Goal: Information Seeking & Learning: Check status

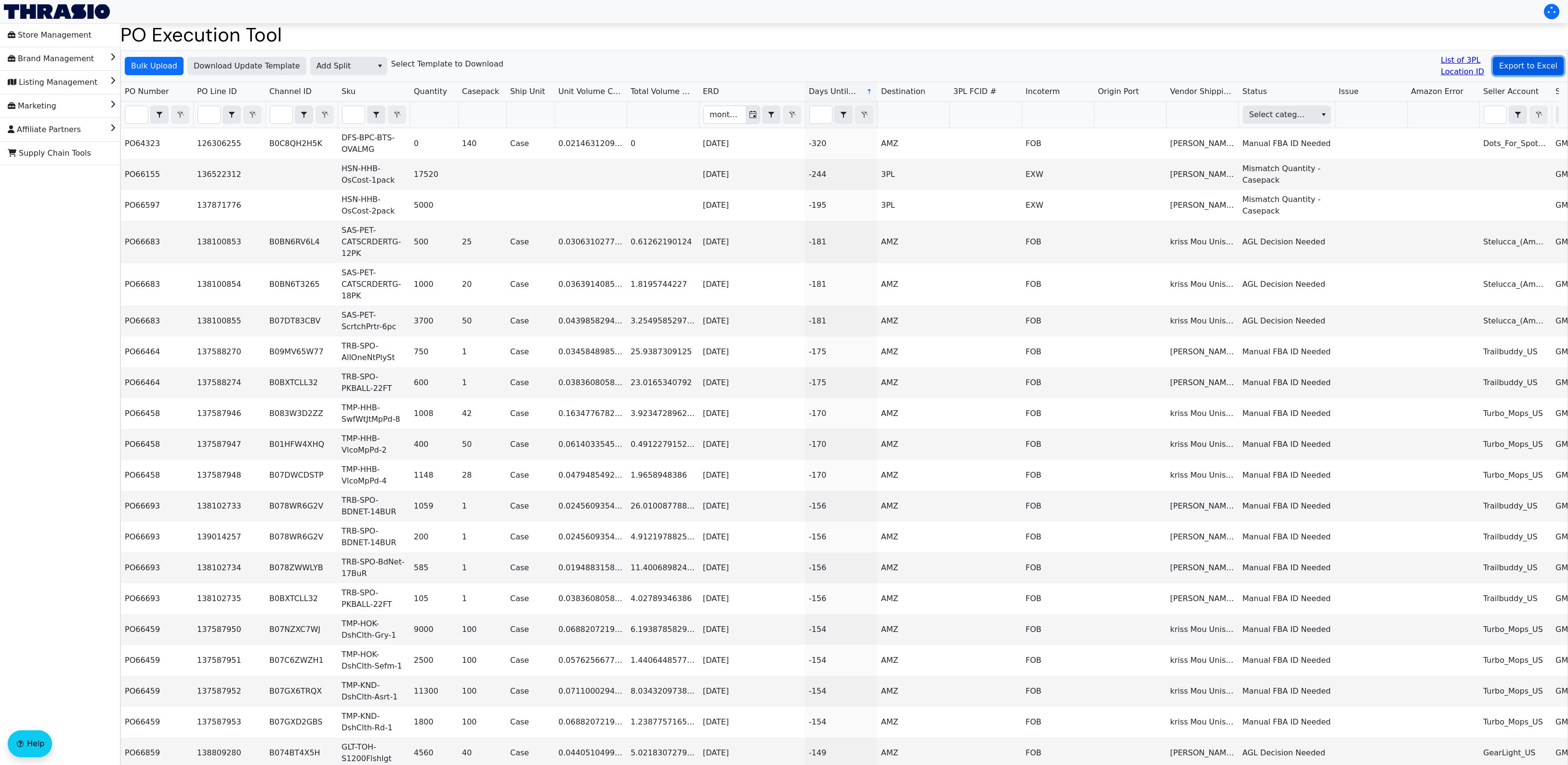
click at [1532, 70] on span "Export to Excel" at bounding box center [1529, 66] width 58 height 12
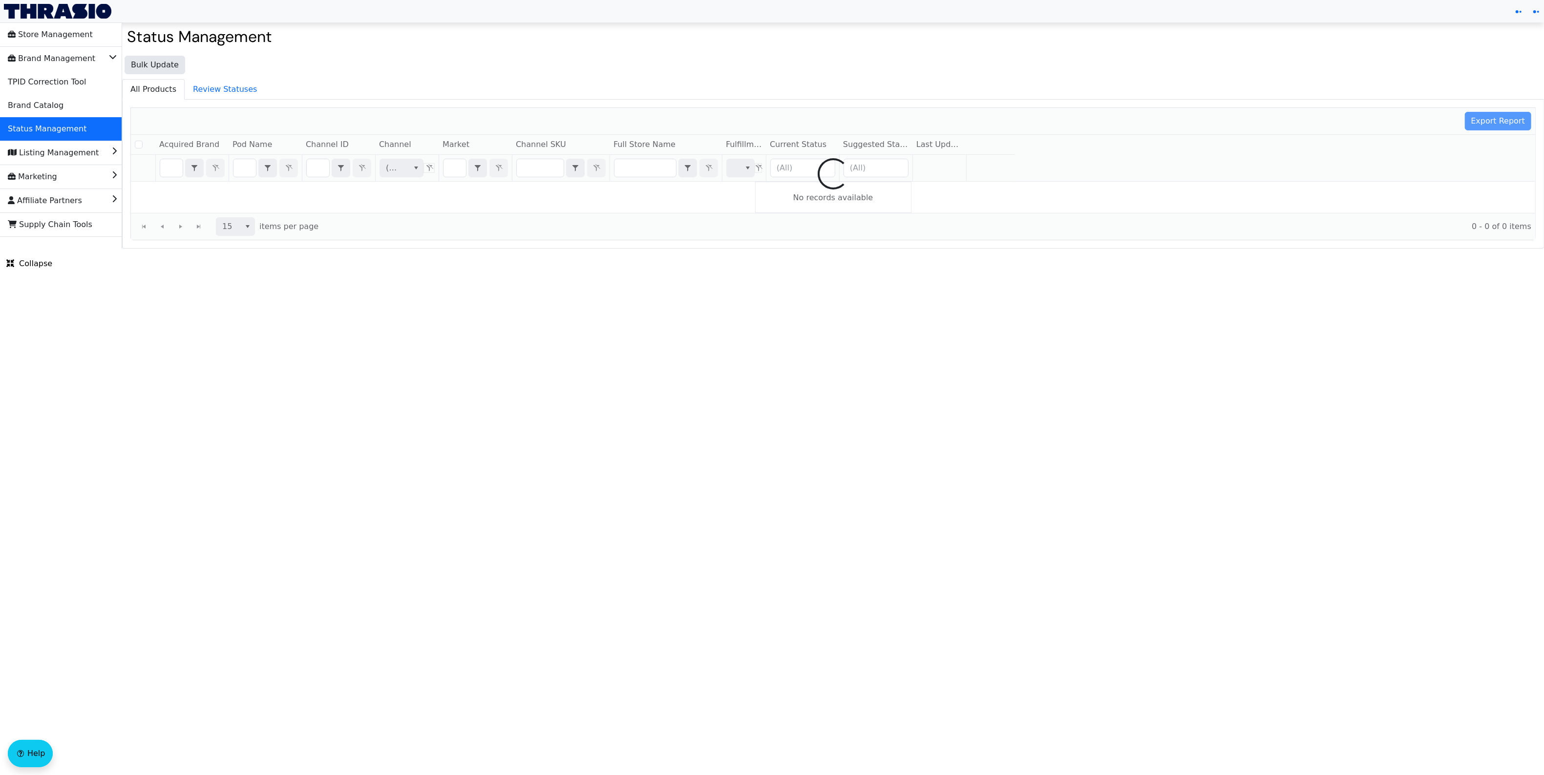
checkbox input "false"
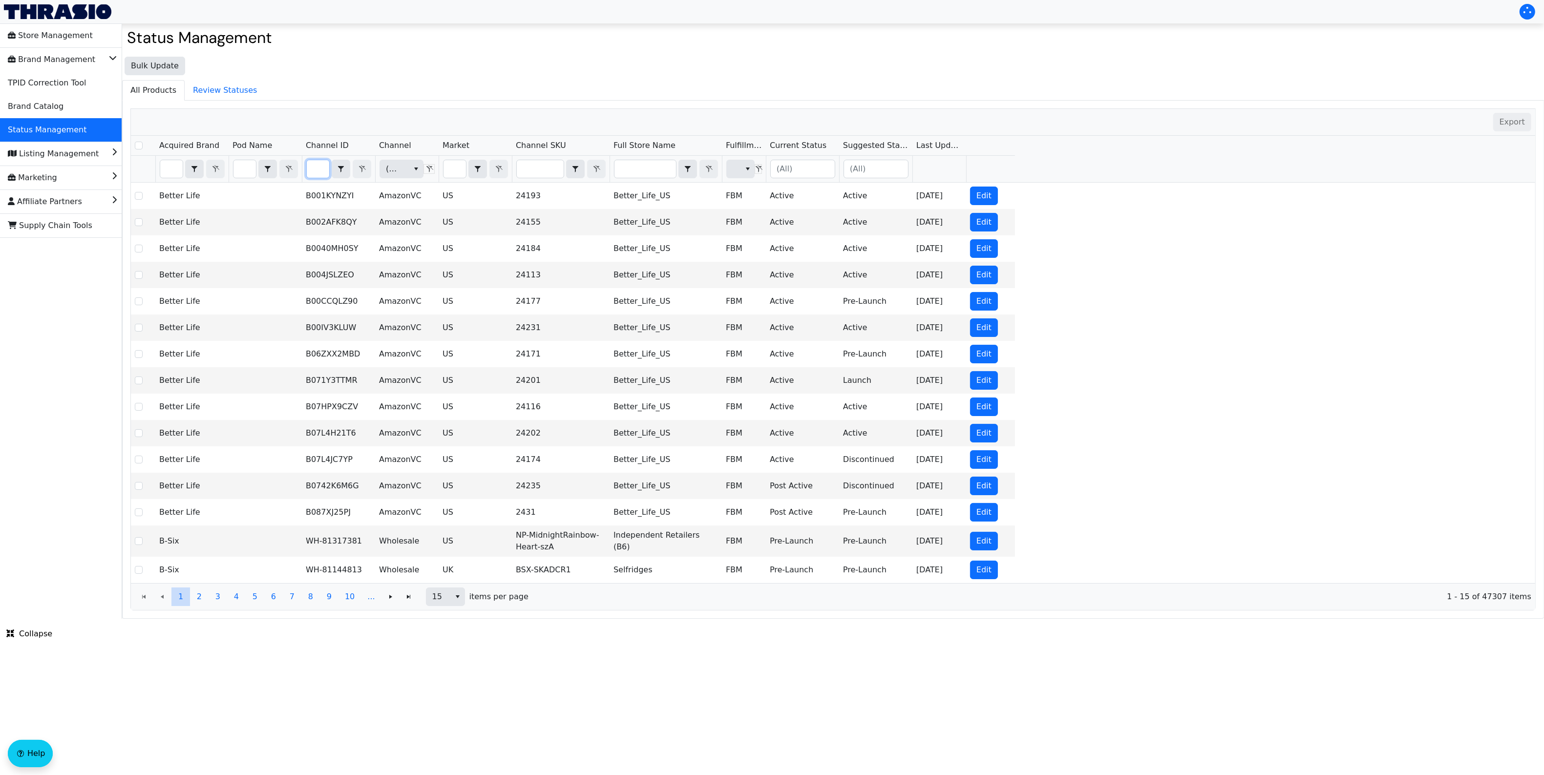
click at [321, 169] on input "Filter" at bounding box center [318, 169] width 22 height 18
type input "B0DNHQPX15"
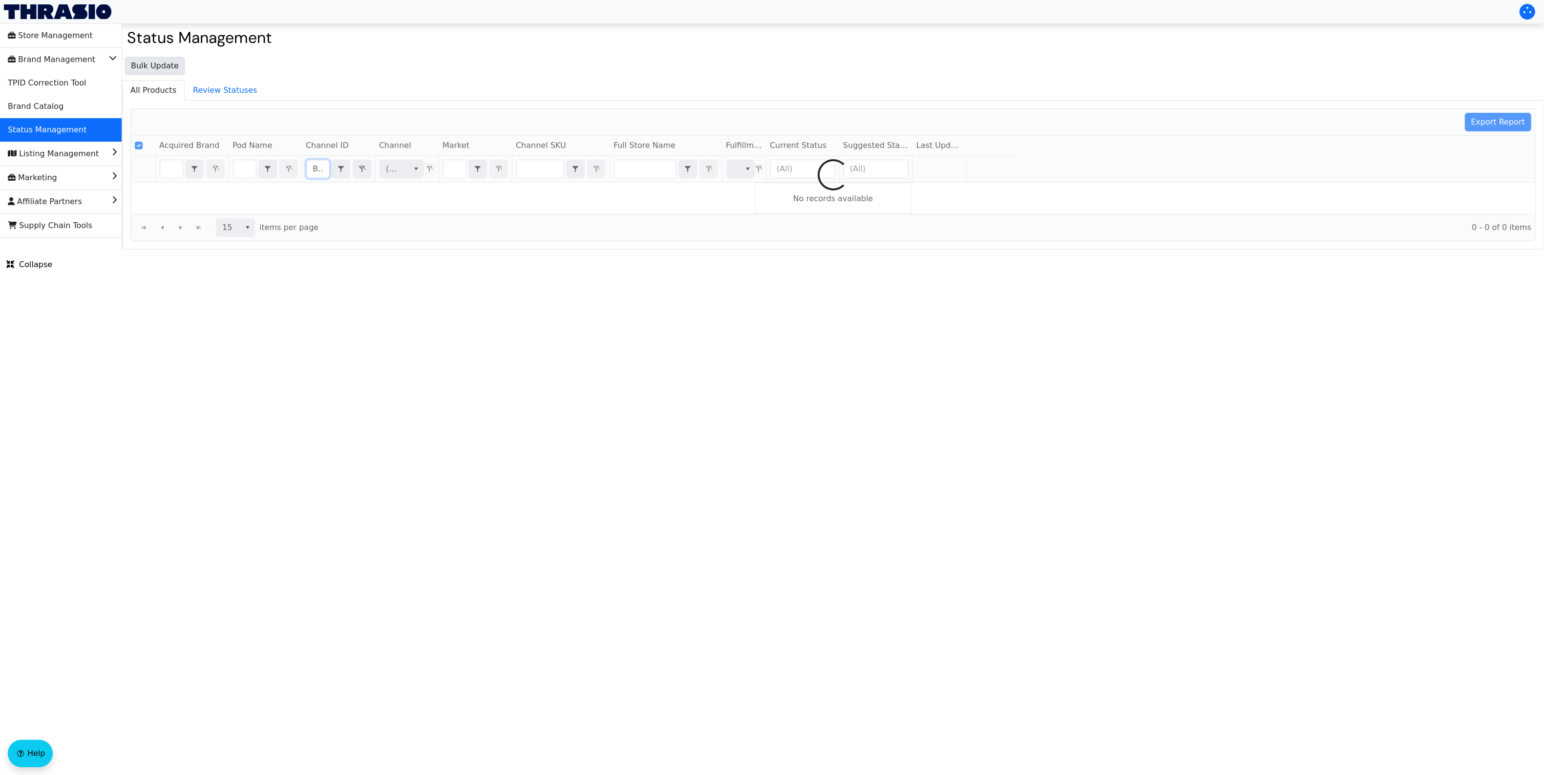
checkbox input "true"
type input "B0DNHQPX15"
click at [546, 89] on ul "All Products Review Statuses" at bounding box center [832, 90] width 1421 height 20
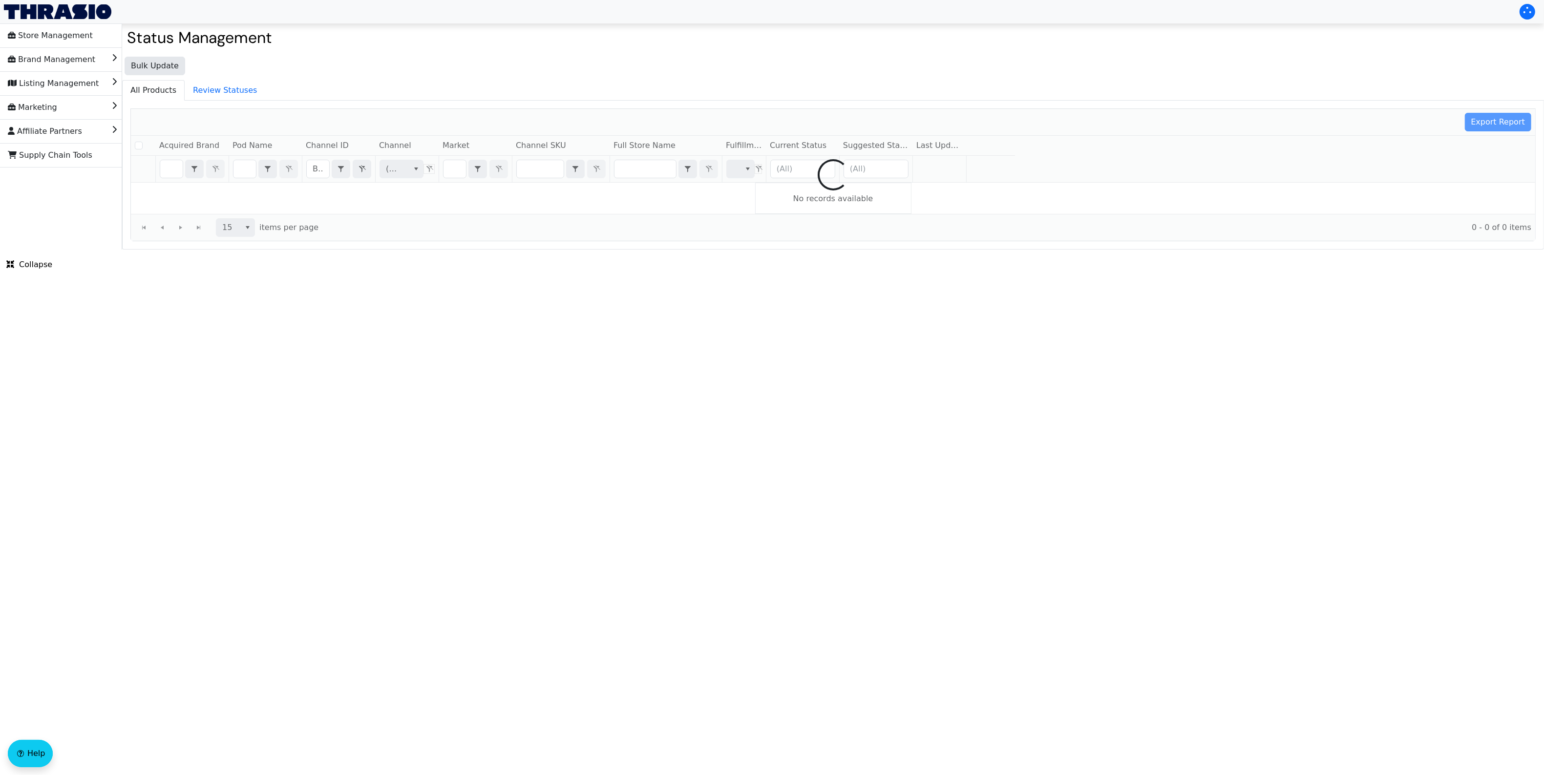
checkbox input "false"
click at [485, 93] on ul "All Products Review Statuses" at bounding box center [832, 90] width 1421 height 20
click at [570, 250] on html "Store Management Brand Management Listing Management Marketing Affiliate Partne…" at bounding box center [772, 125] width 1544 height 250
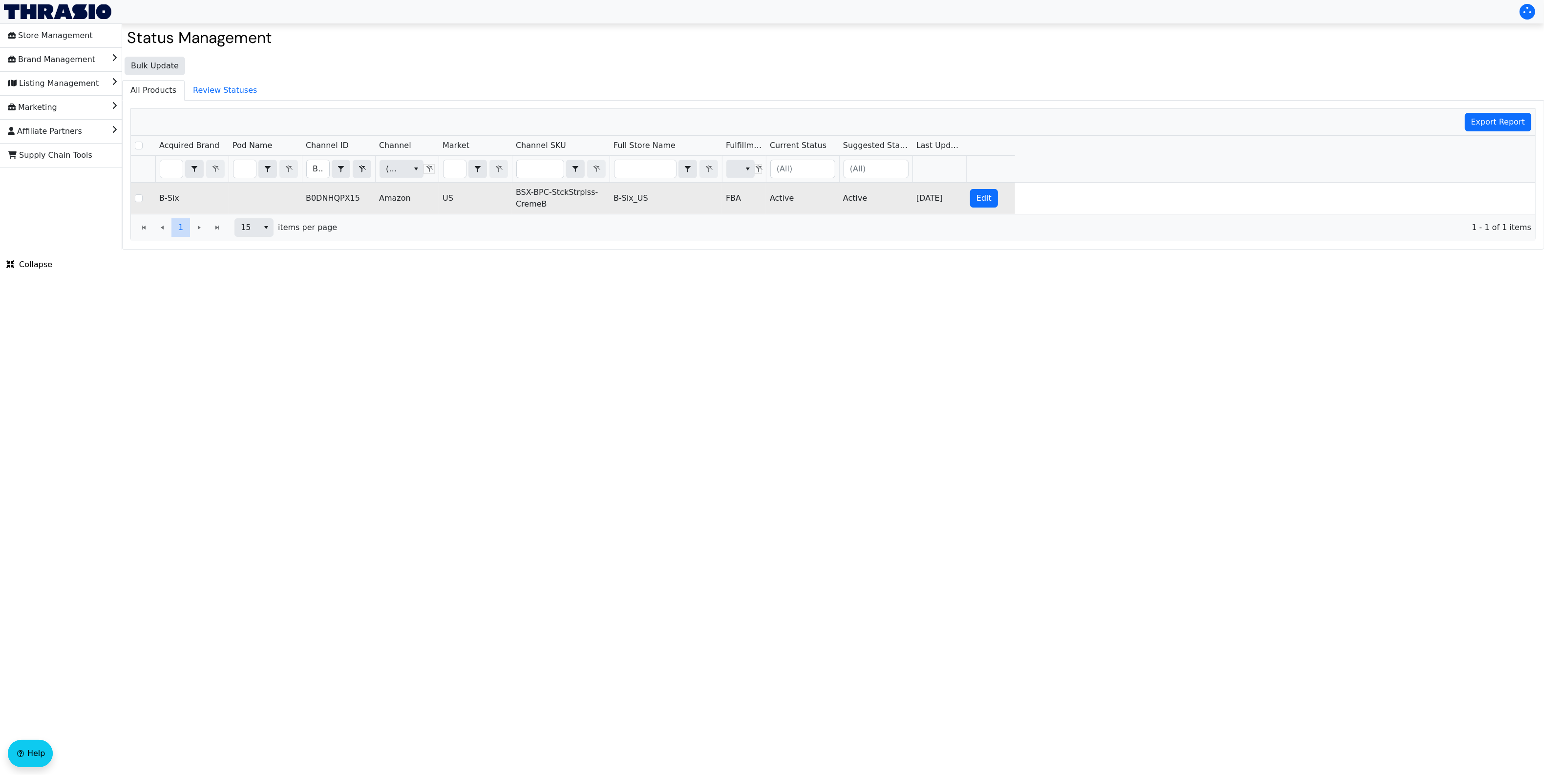
click at [535, 196] on td "BSX-BPC-StckStrplss-CremeB" at bounding box center [561, 198] width 98 height 31
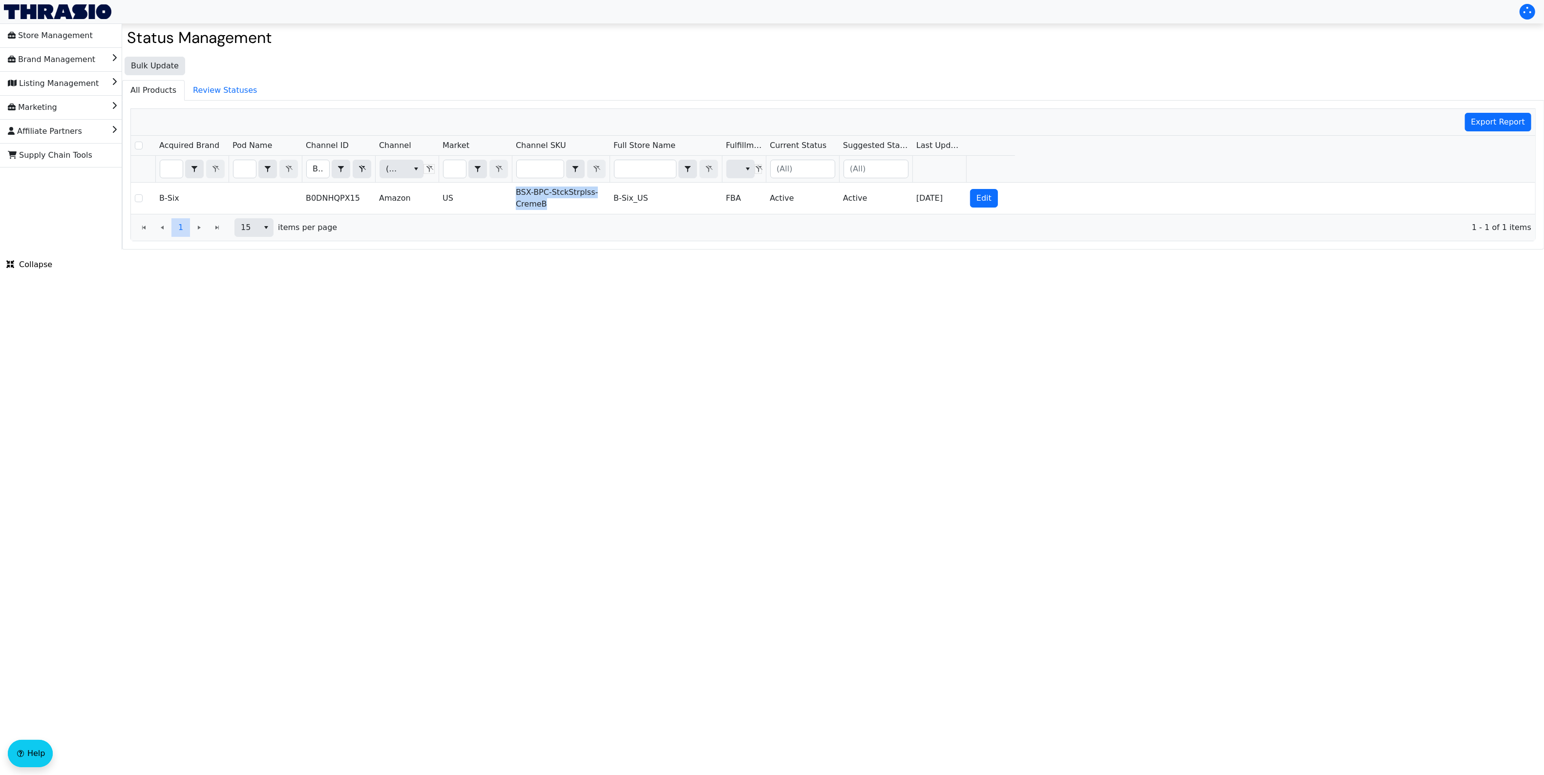
copy td "BSX-BPC-StckStrplss-CremeB"
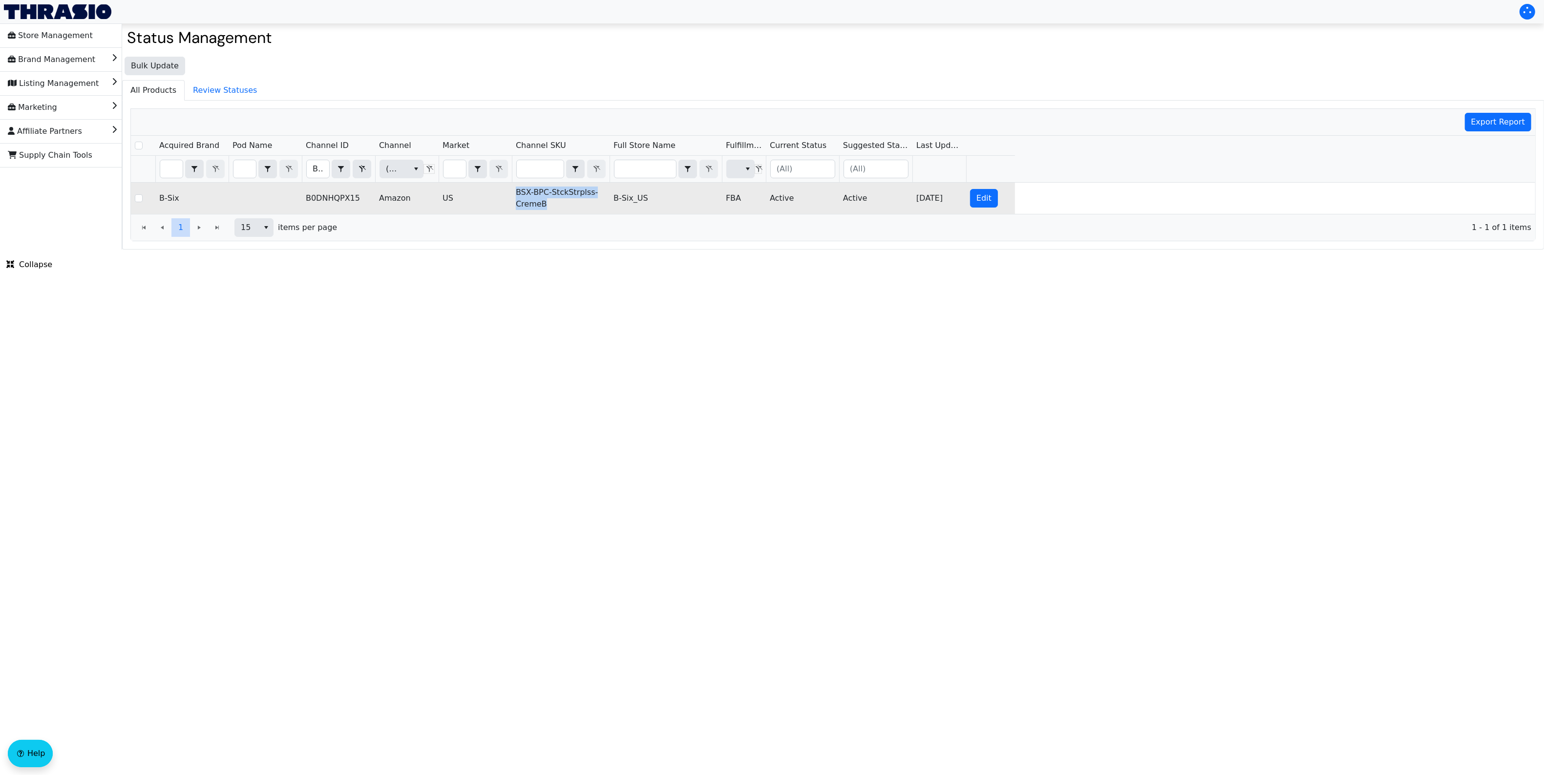
click at [540, 196] on td "BSX-BPC-StckStrplss-CremeB" at bounding box center [561, 198] width 98 height 31
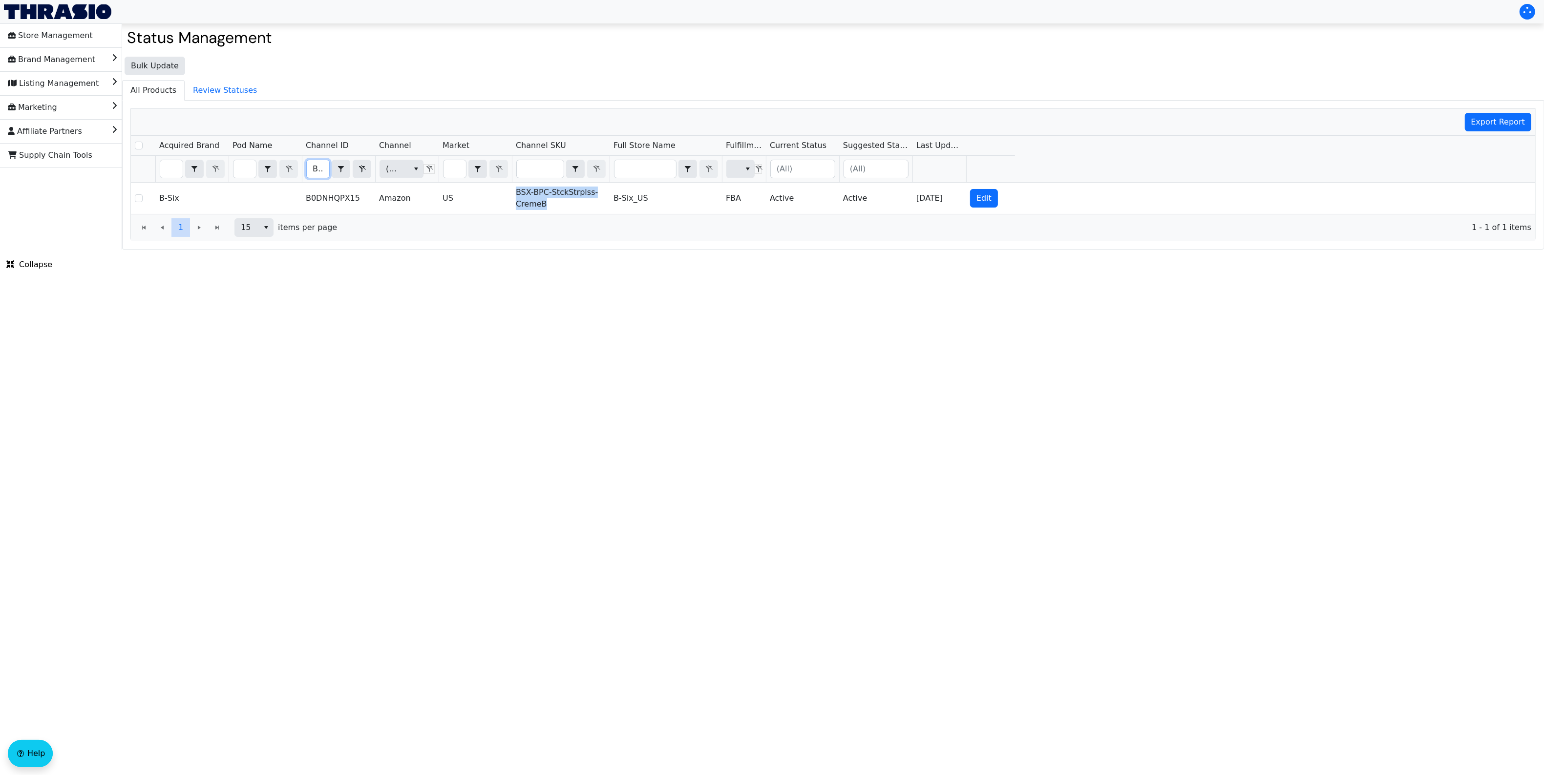
click at [321, 172] on input "B0DNHQPX15" at bounding box center [318, 169] width 22 height 18
type input "B0DNJKZ5HZ"
checkbox input "false"
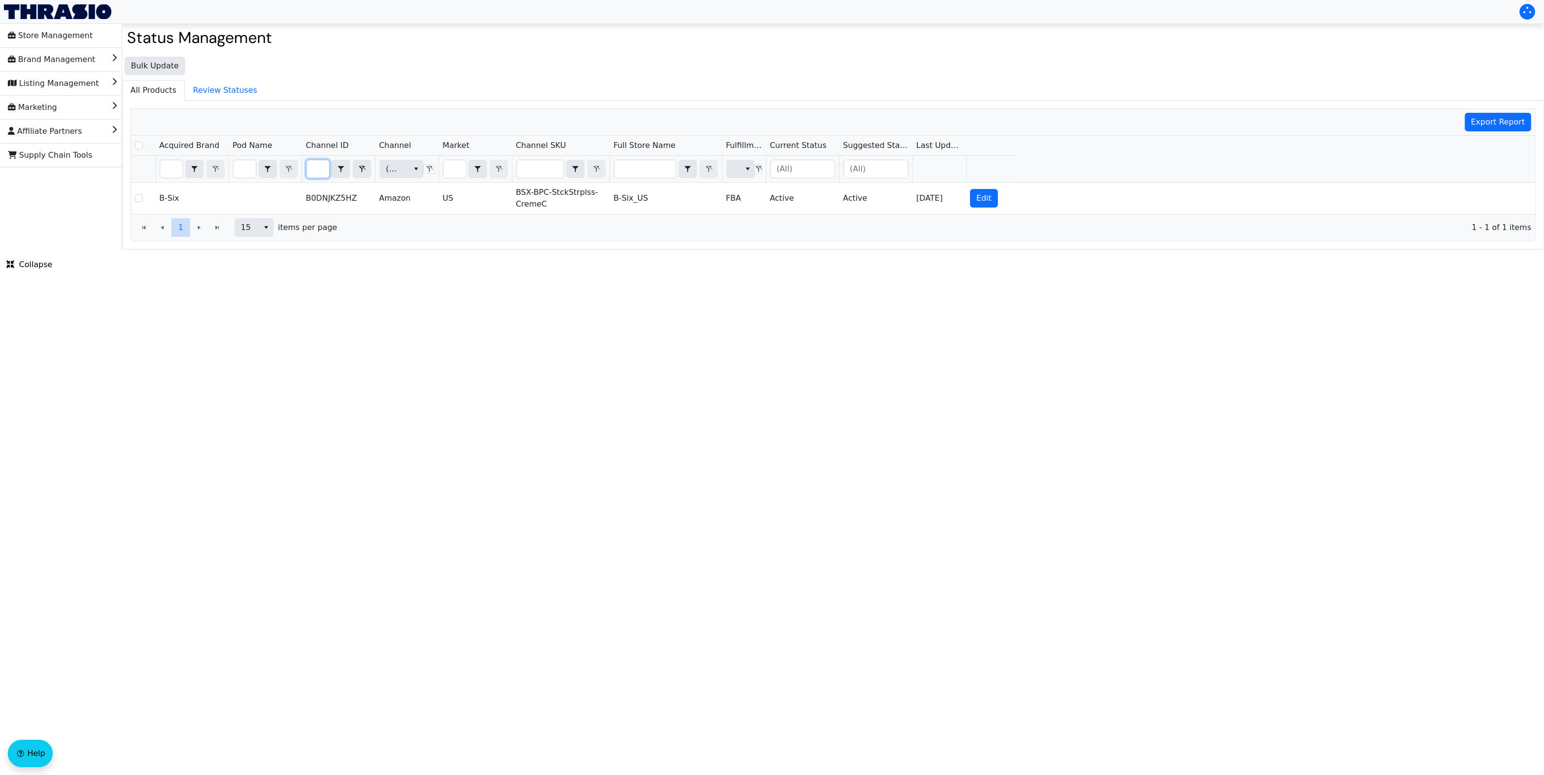
type input "B0DNJKZ5HZ"
drag, startPoint x: 783, startPoint y: 363, endPoint x: 748, endPoint y: 365, distance: 35.2
click at [783, 250] on html "Store Management Brand Management Listing Management Marketing Affiliate Partne…" at bounding box center [772, 125] width 1544 height 250
click at [748, 250] on html "Store Management Brand Management Listing Management Marketing Affiliate Partne…" at bounding box center [772, 125] width 1544 height 250
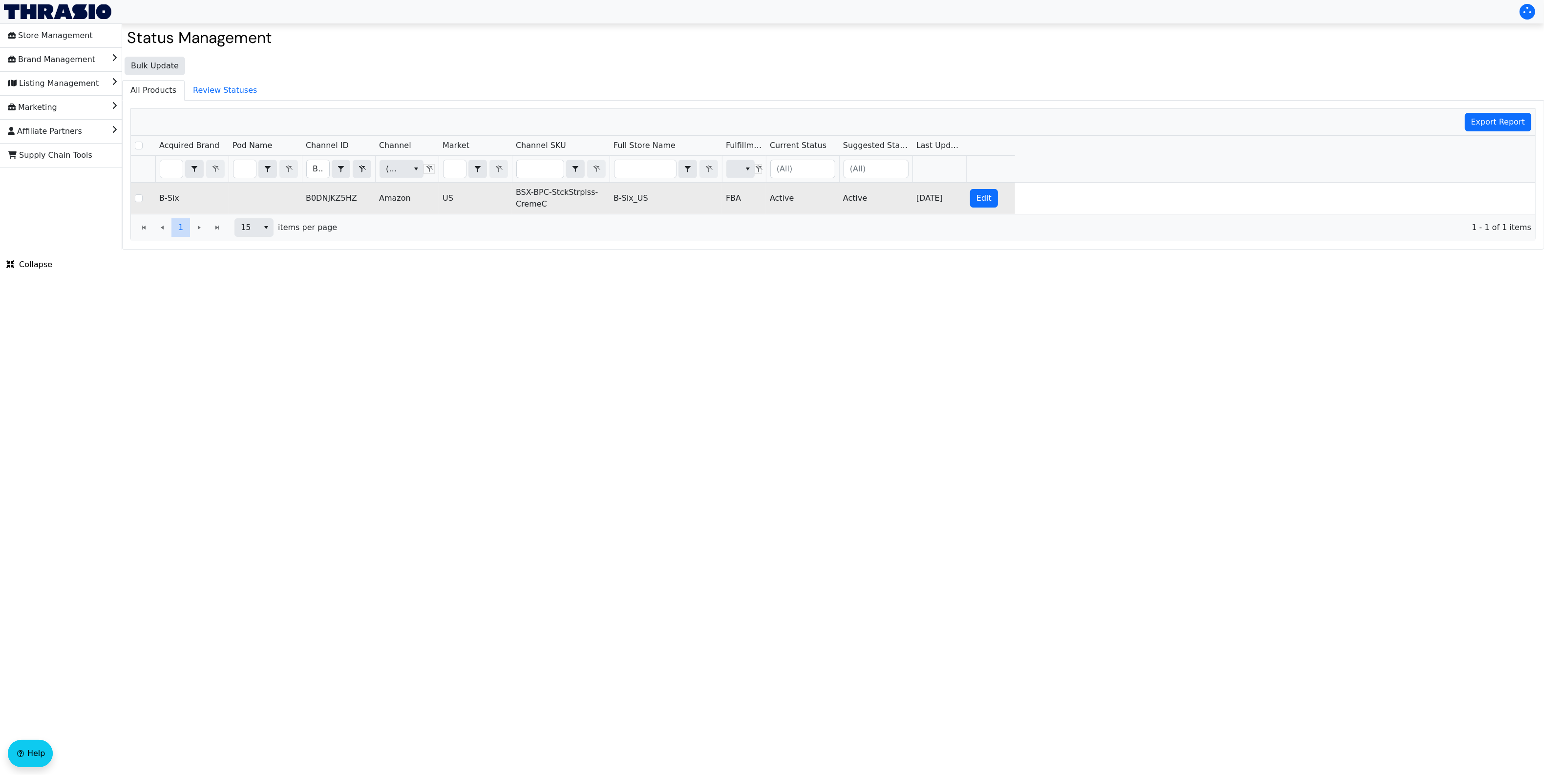
click at [566, 193] on td "BSX-BPC-StckStrplss-CremeC" at bounding box center [561, 198] width 98 height 31
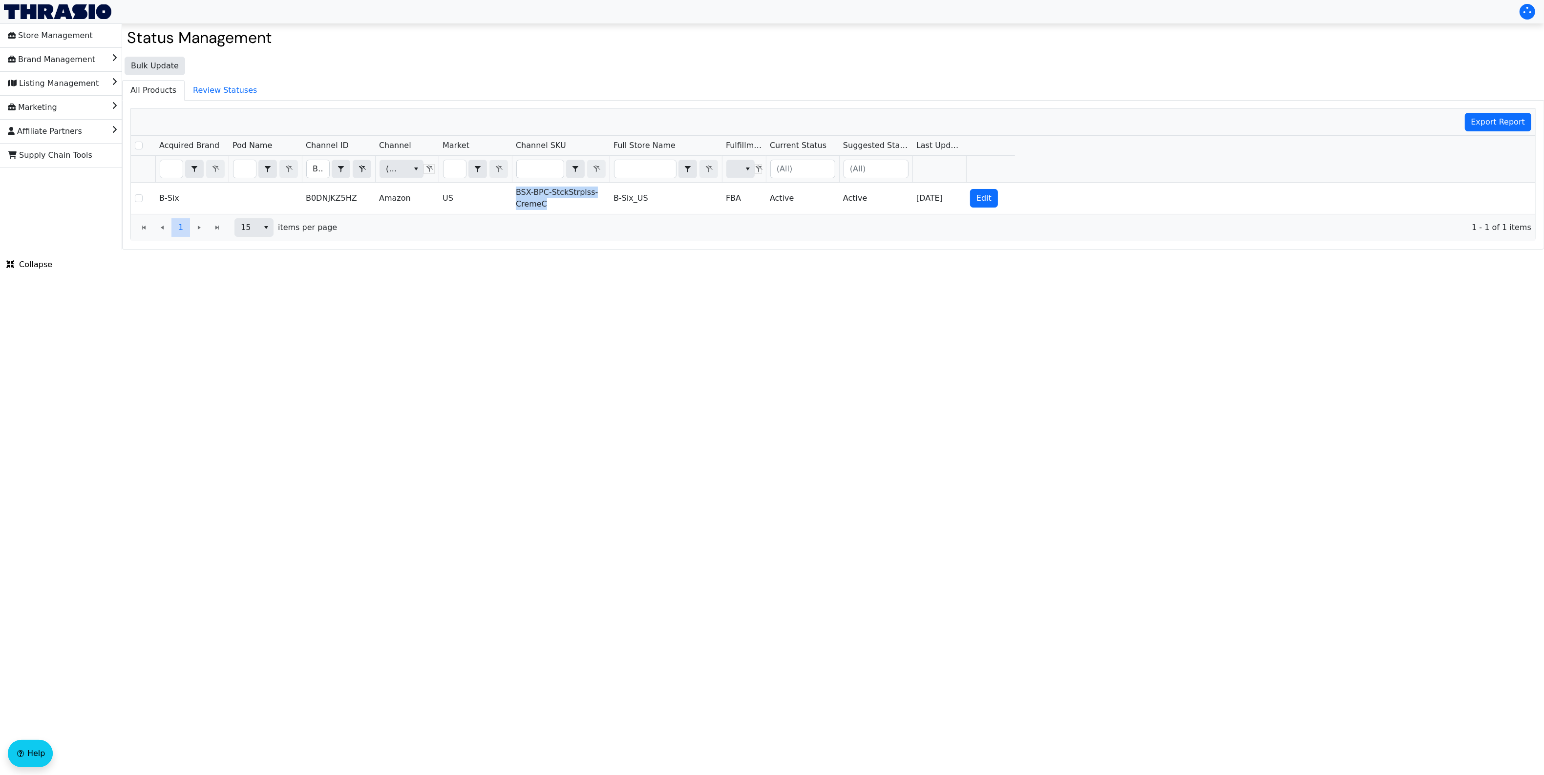
copy td "BSX-BPC-StckStrplss-CremeC"
